Goal: Information Seeking & Learning: Learn about a topic

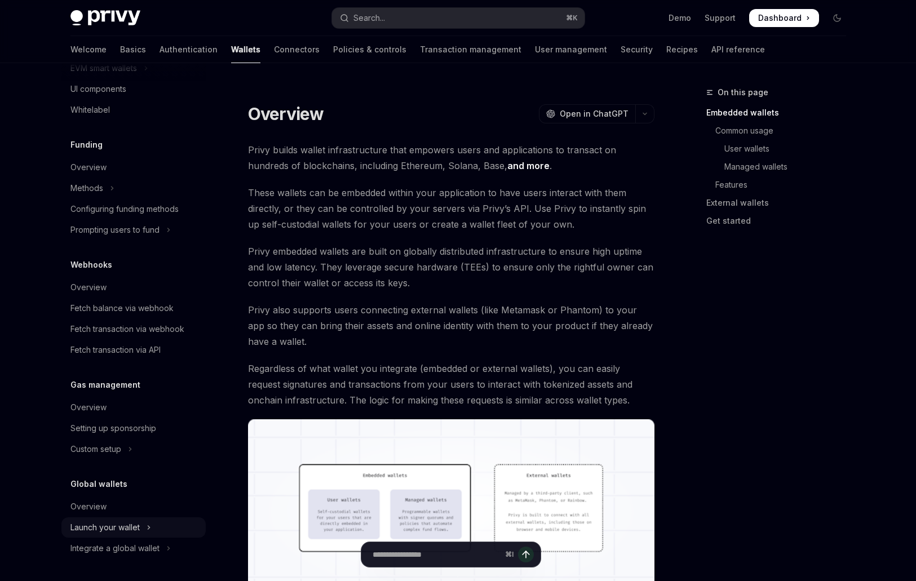
scroll to position [400, 0]
click at [110, 524] on div "Launch your wallet" at bounding box center [104, 528] width 69 height 14
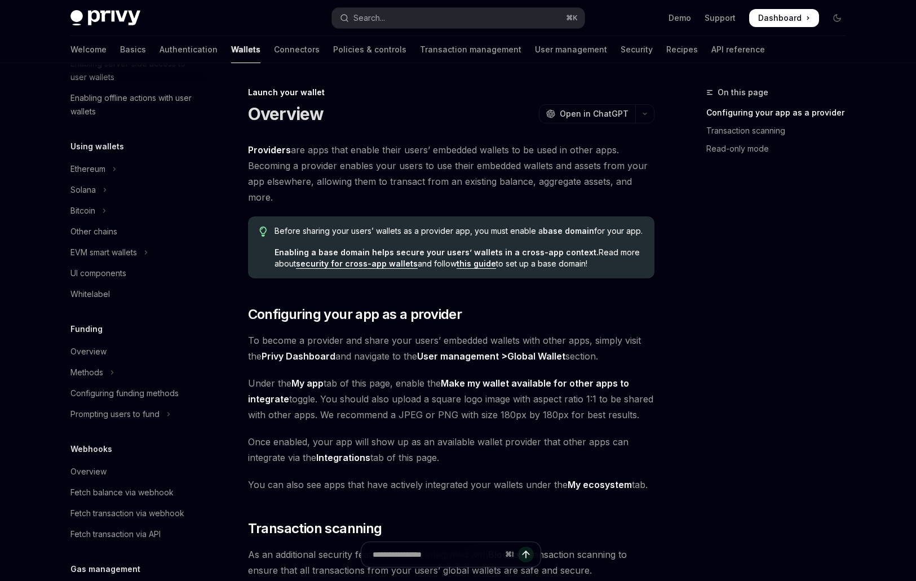
scroll to position [215, 0]
click at [107, 276] on div "UI components" at bounding box center [98, 274] width 56 height 14
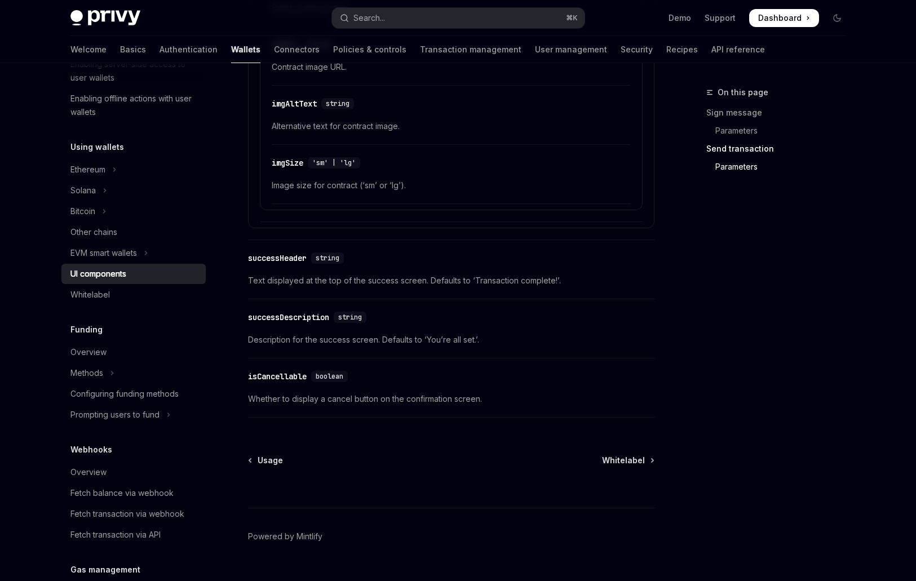
scroll to position [1936, 0]
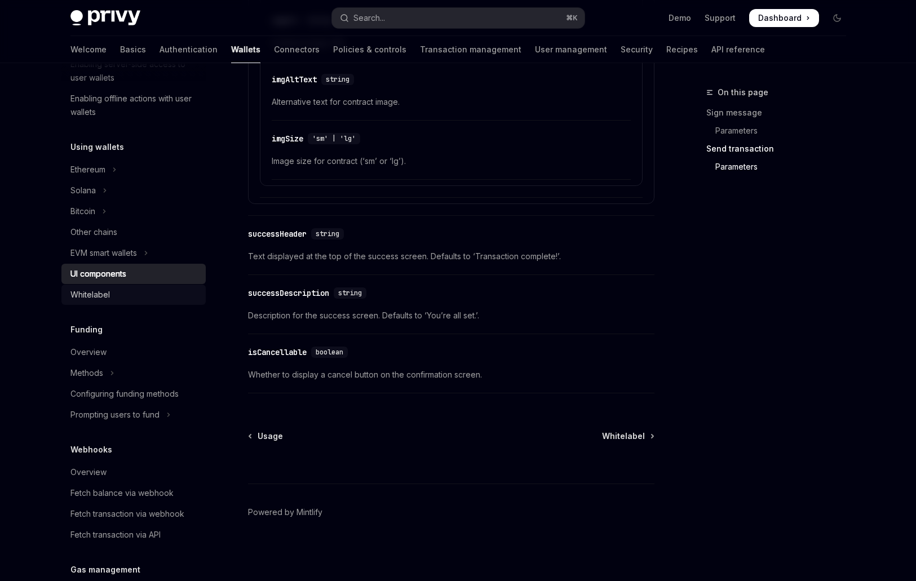
click at [107, 294] on div "Whitelabel" at bounding box center [89, 295] width 39 height 14
type textarea "*"
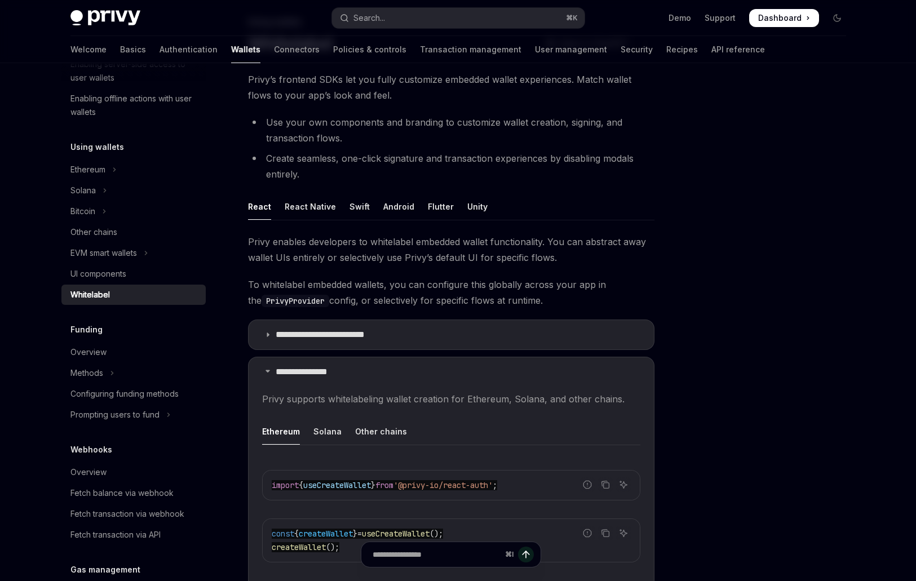
scroll to position [72, 0]
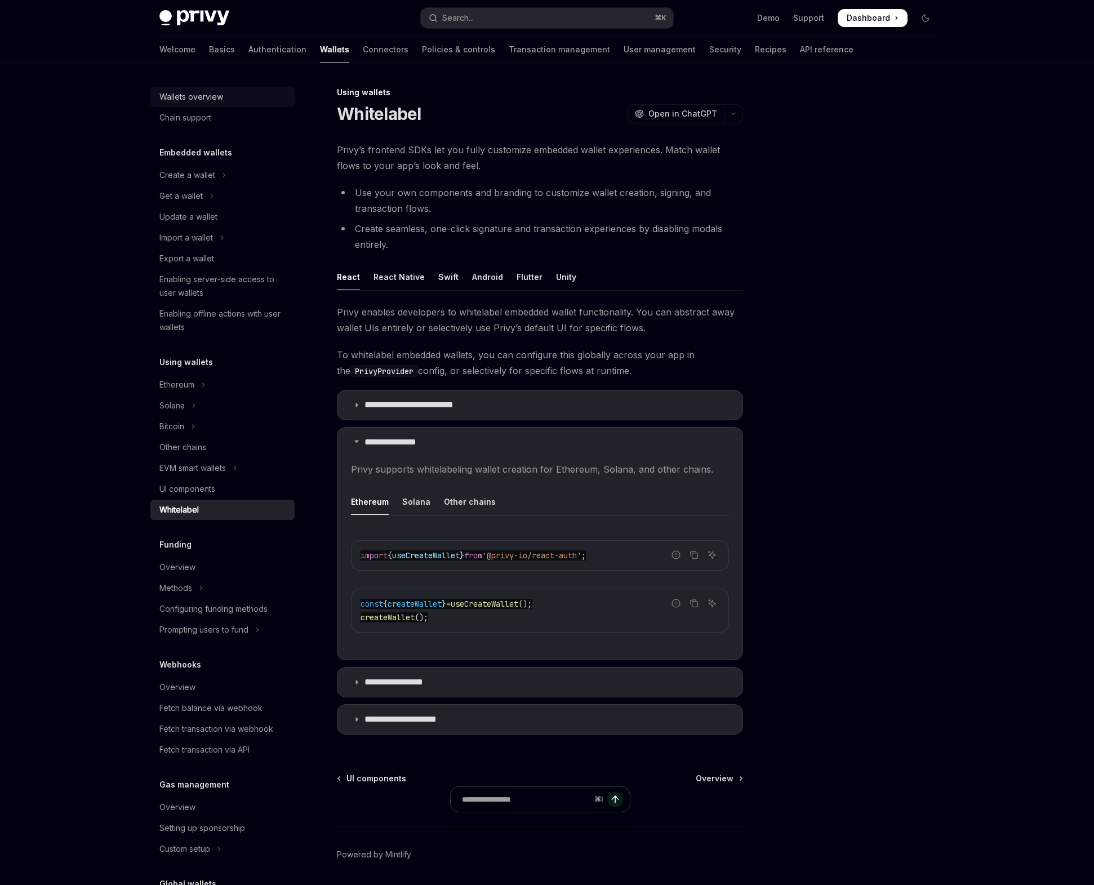
click at [207, 98] on div "Wallets overview" at bounding box center [191, 97] width 64 height 14
type textarea "*"
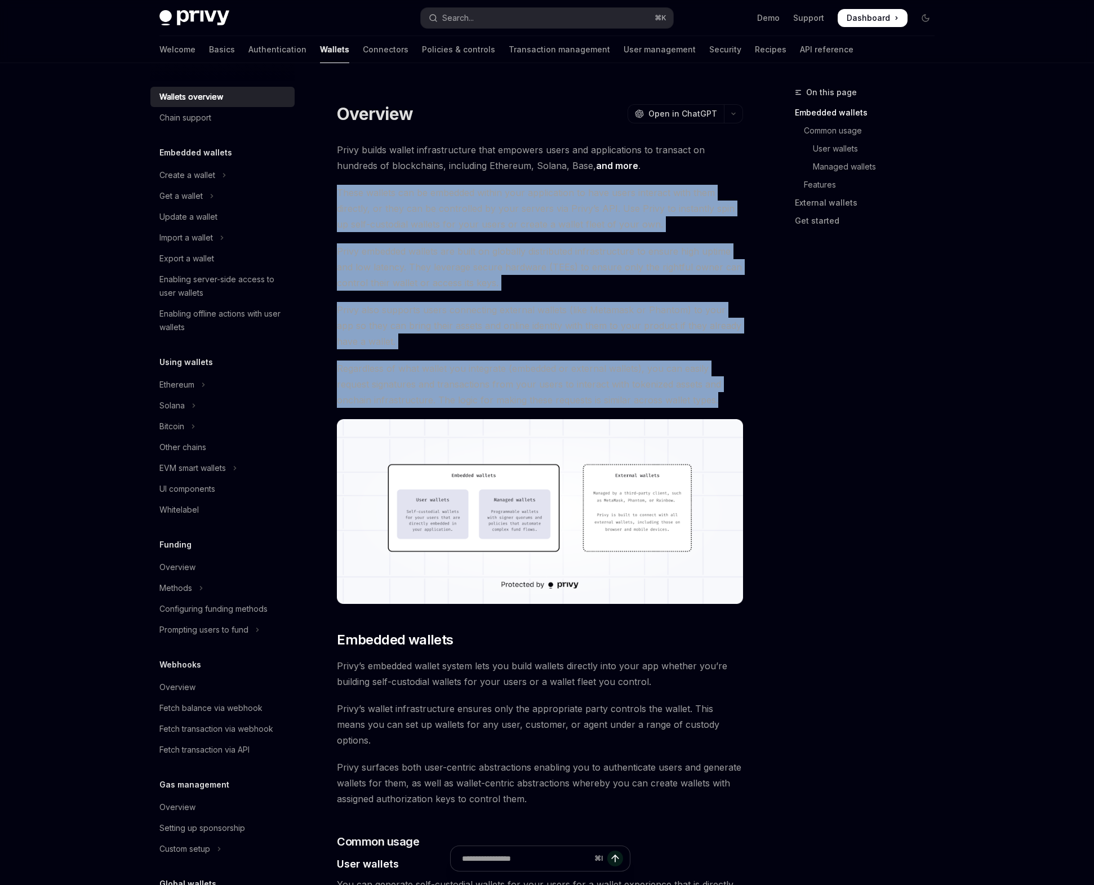
drag, startPoint x: 339, startPoint y: 193, endPoint x: 706, endPoint y: 402, distance: 421.5
copy div "These wallets can be embedded within your application to have users interact wi…"
click at [730, 113] on icon "button" at bounding box center [734, 114] width 14 height 5
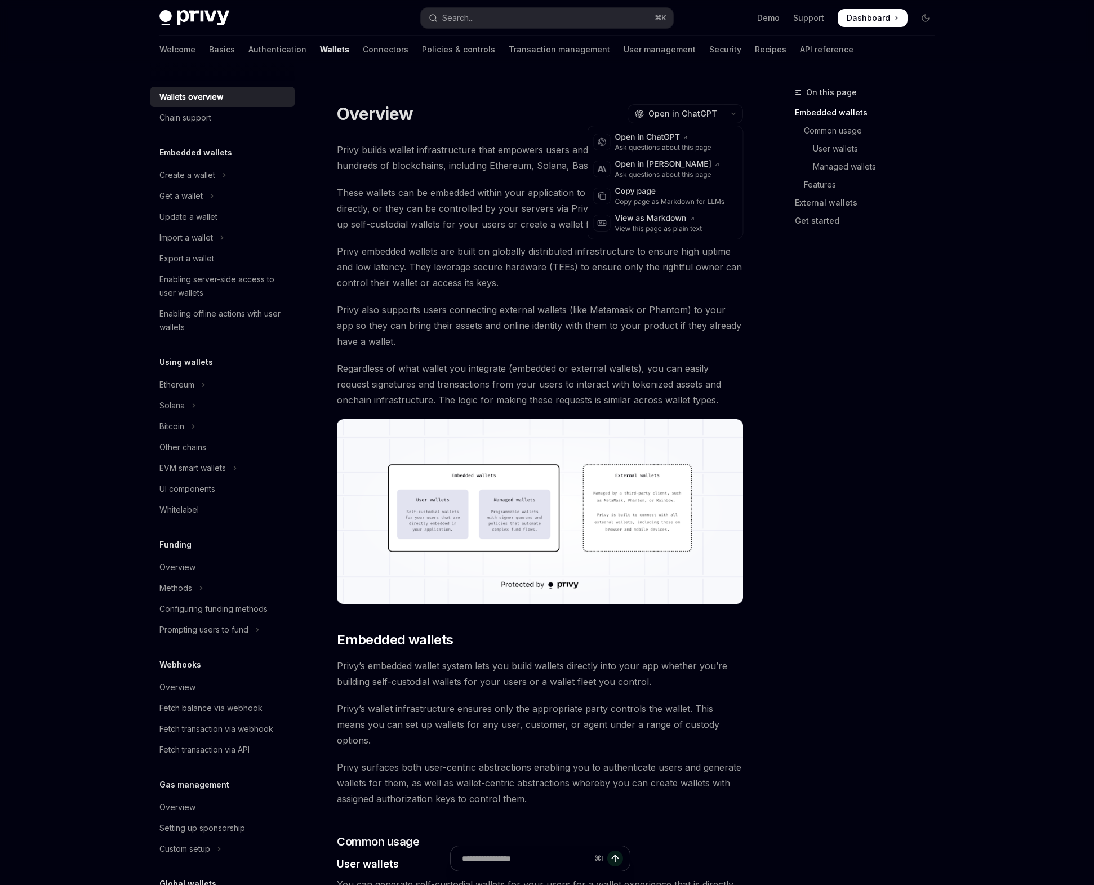
click at [823, 340] on div "On this page Embedded wallets Common usage User wallets Managed wallets Feature…" at bounding box center [858, 486] width 171 height 800
click at [730, 118] on button "button" at bounding box center [733, 113] width 19 height 19
drag, startPoint x: 842, startPoint y: 341, endPoint x: 835, endPoint y: 336, distance: 8.9
click at [842, 341] on div "On this page Embedded wallets Common usage User wallets Managed wallets Feature…" at bounding box center [858, 486] width 171 height 800
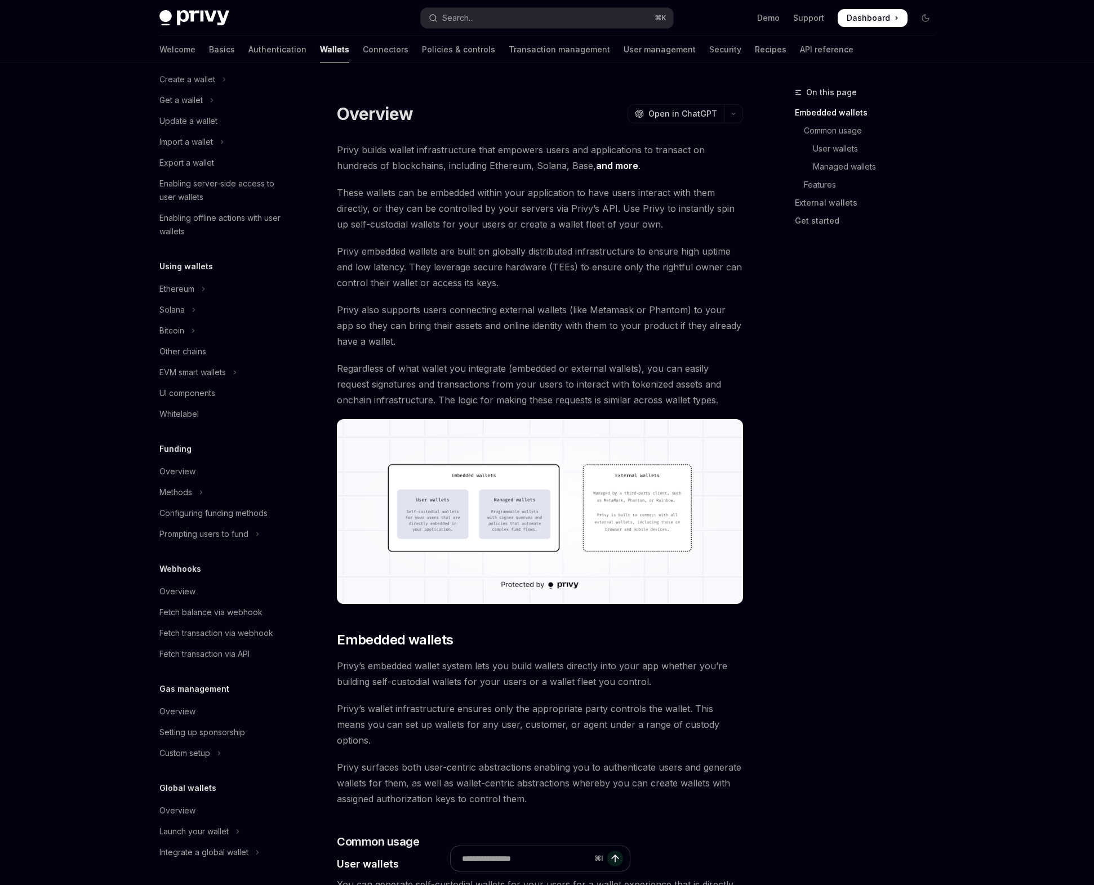
scroll to position [96, 0]
